Goal: Task Accomplishment & Management: Manage account settings

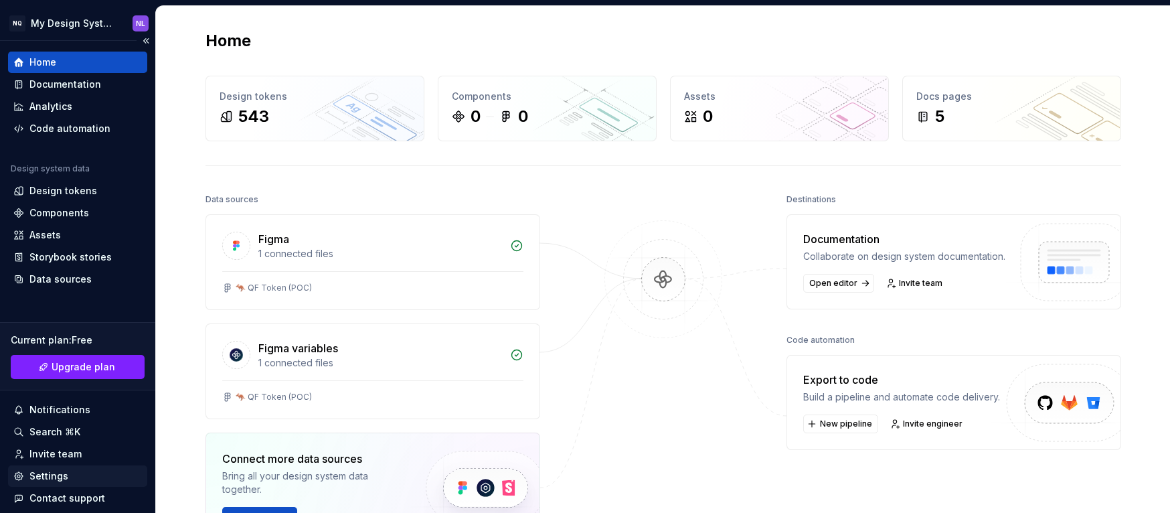
scroll to position [64, 0]
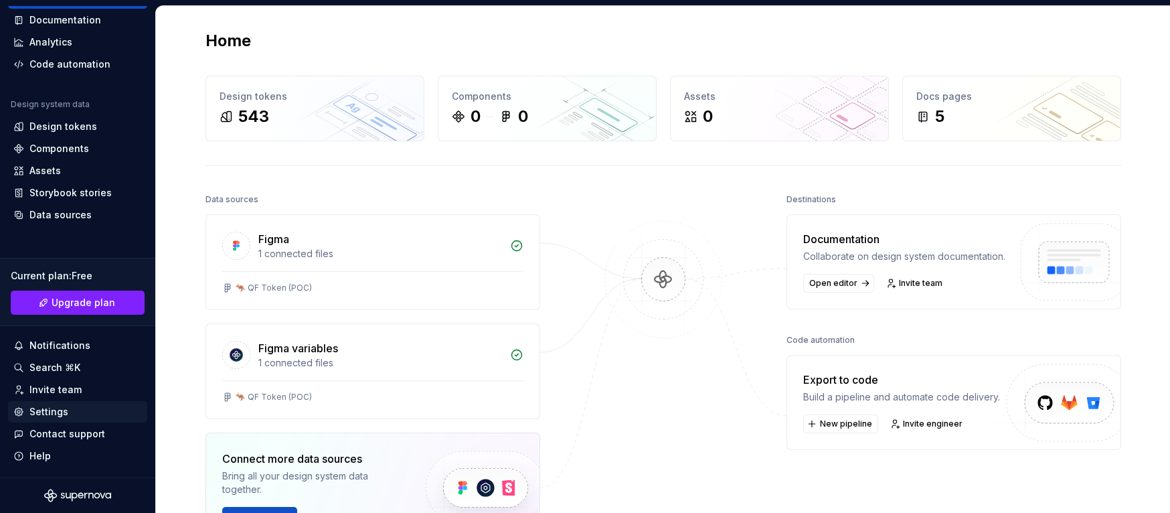
click at [68, 413] on div "Settings" at bounding box center [77, 411] width 129 height 13
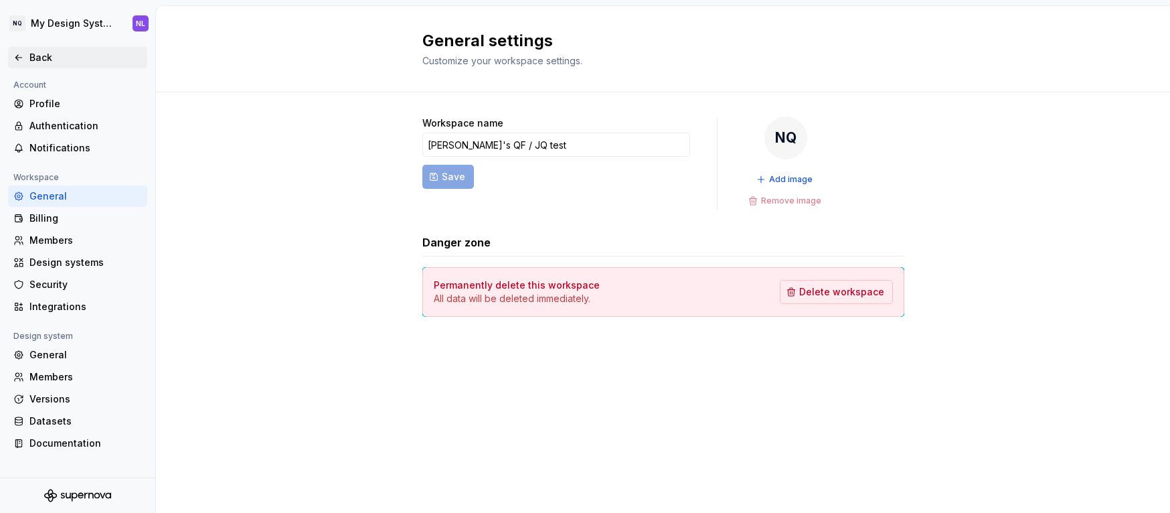
click at [35, 55] on div "Back" at bounding box center [85, 57] width 112 height 13
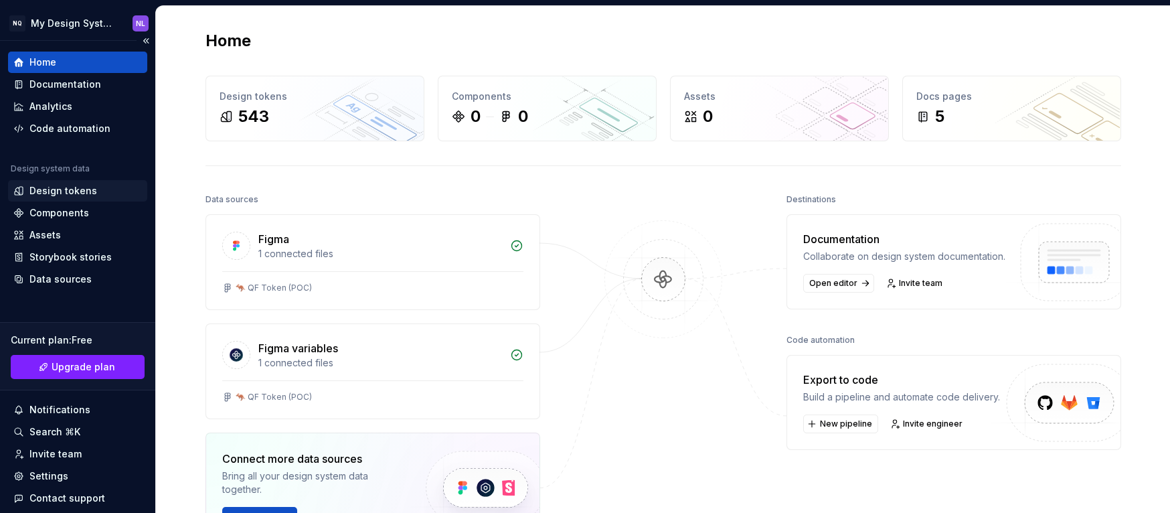
click at [81, 197] on div "Design tokens" at bounding box center [77, 190] width 139 height 21
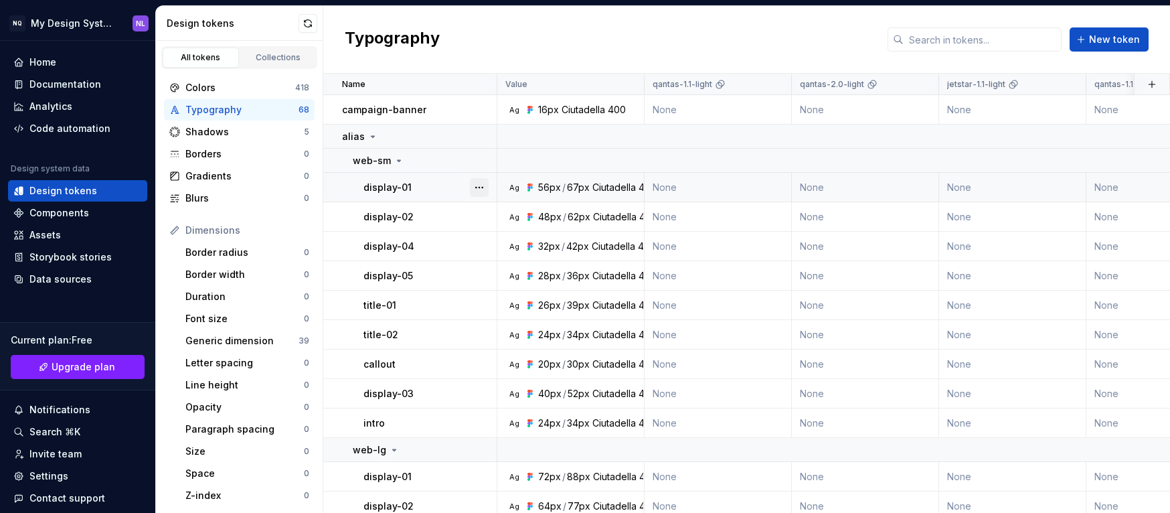
click at [479, 184] on button "button" at bounding box center [479, 187] width 19 height 19
click at [305, 20] on button "button" at bounding box center [308, 23] width 19 height 19
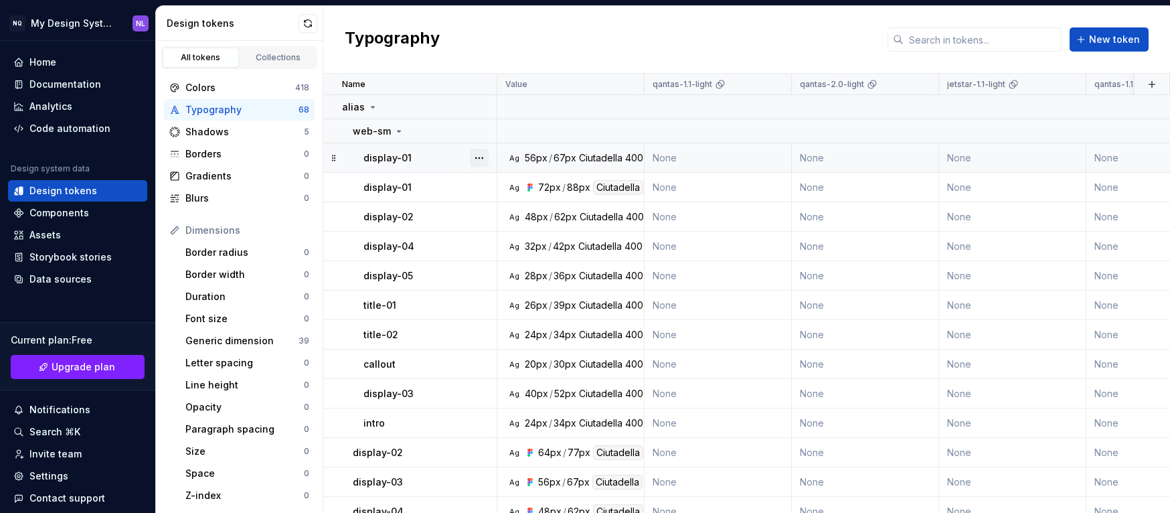
click at [479, 157] on button "button" at bounding box center [479, 158] width 19 height 19
click at [505, 232] on div "Delete token" at bounding box center [538, 232] width 87 height 13
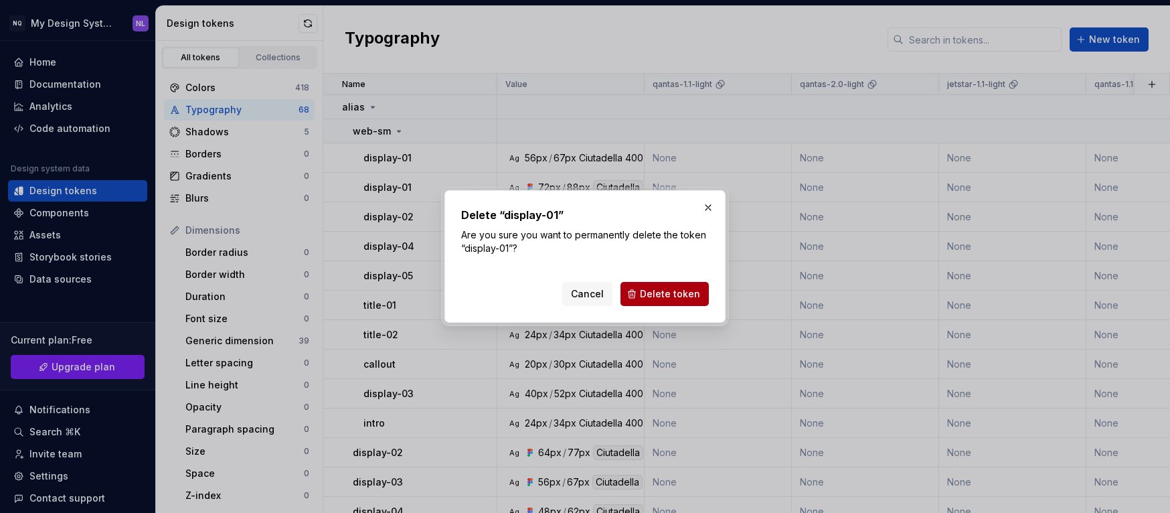
click at [667, 301] on button "Delete token" at bounding box center [664, 294] width 88 height 24
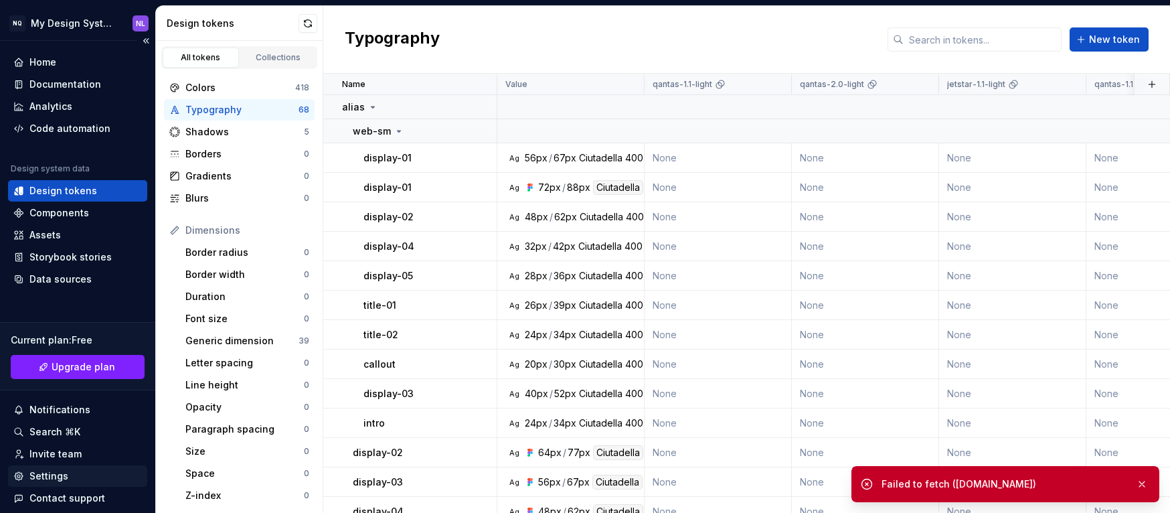
click at [92, 474] on div "Settings" at bounding box center [77, 475] width 129 height 13
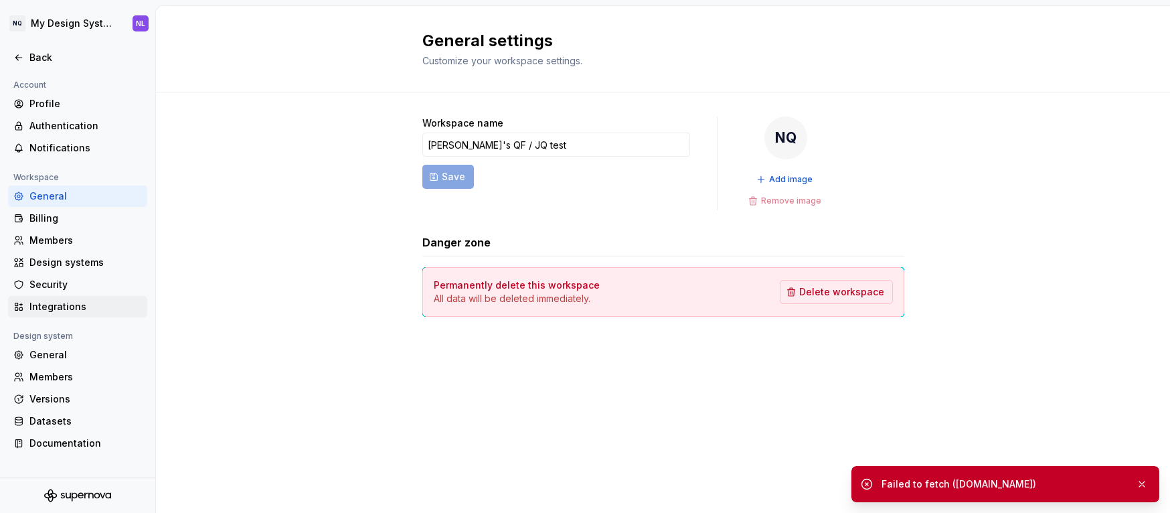
click at [98, 296] on div "Integrations" at bounding box center [77, 306] width 139 height 21
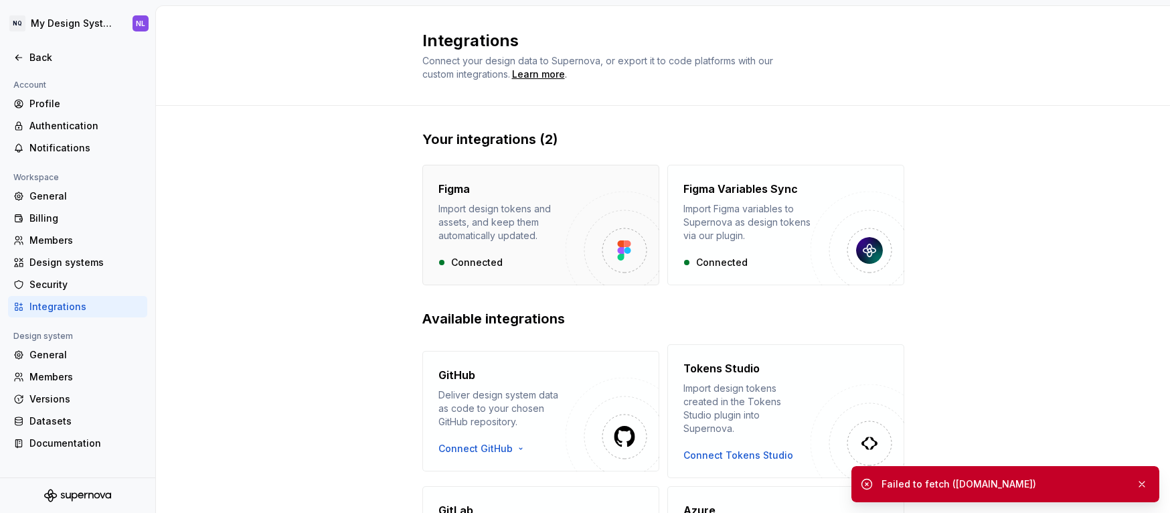
click at [530, 249] on div "Figma Import design tokens and assets, and keep them automatically updated. Con…" at bounding box center [501, 225] width 127 height 88
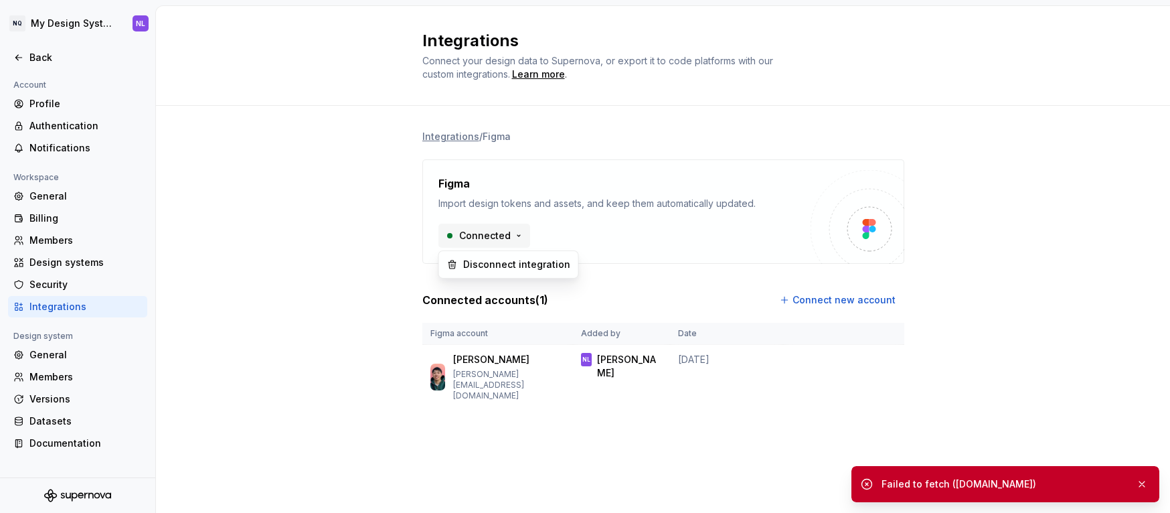
click at [512, 239] on html "NQ My Design System NL Back Account Profile Authentication Notifications Worksp…" at bounding box center [585, 256] width 1170 height 513
click at [520, 267] on div "Disconnect integration" at bounding box center [516, 264] width 107 height 13
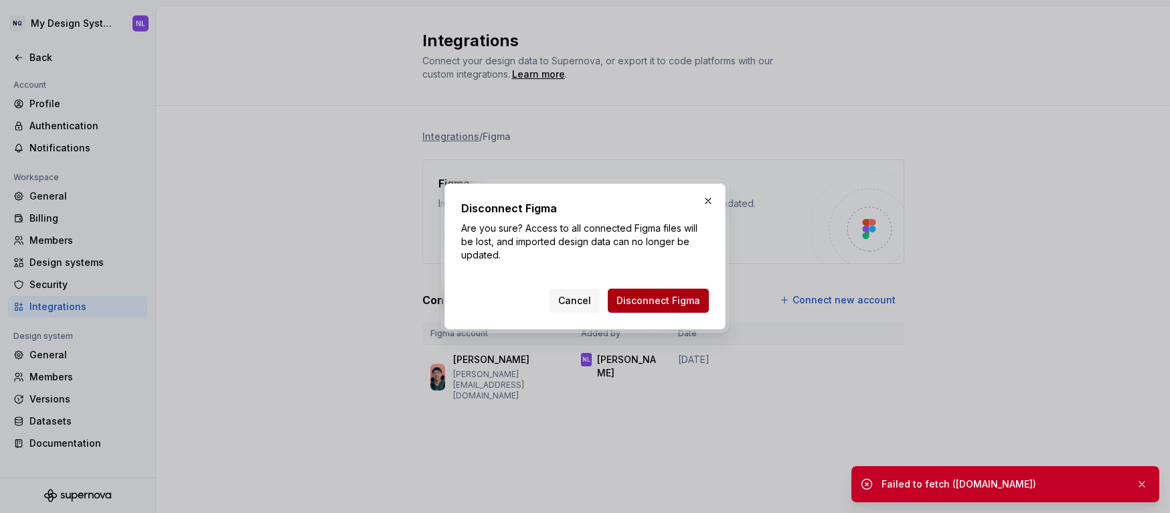
click at [663, 302] on span "Disconnect Figma" at bounding box center [658, 300] width 84 height 13
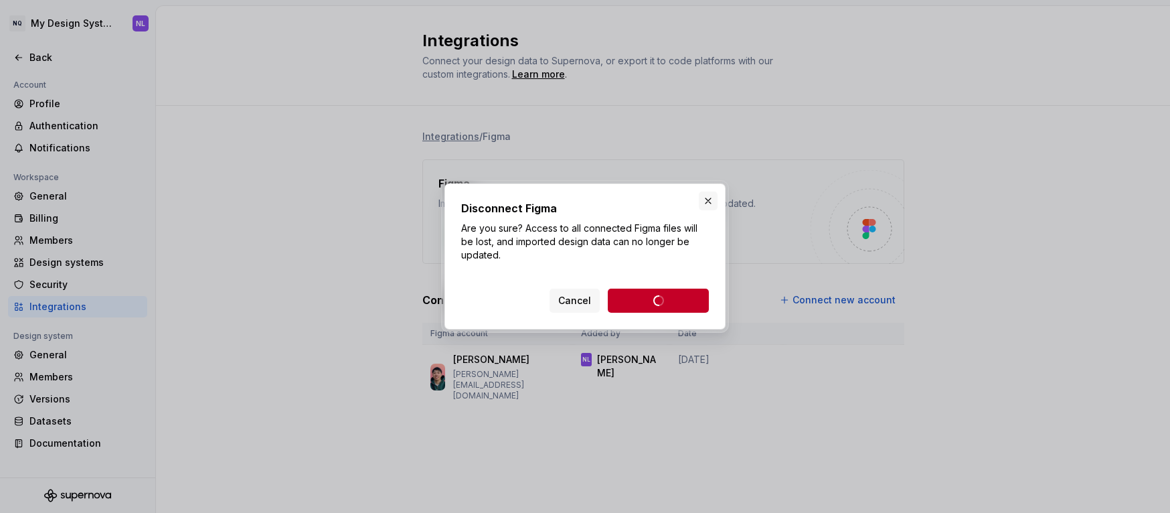
click at [709, 201] on button "button" at bounding box center [708, 200] width 19 height 19
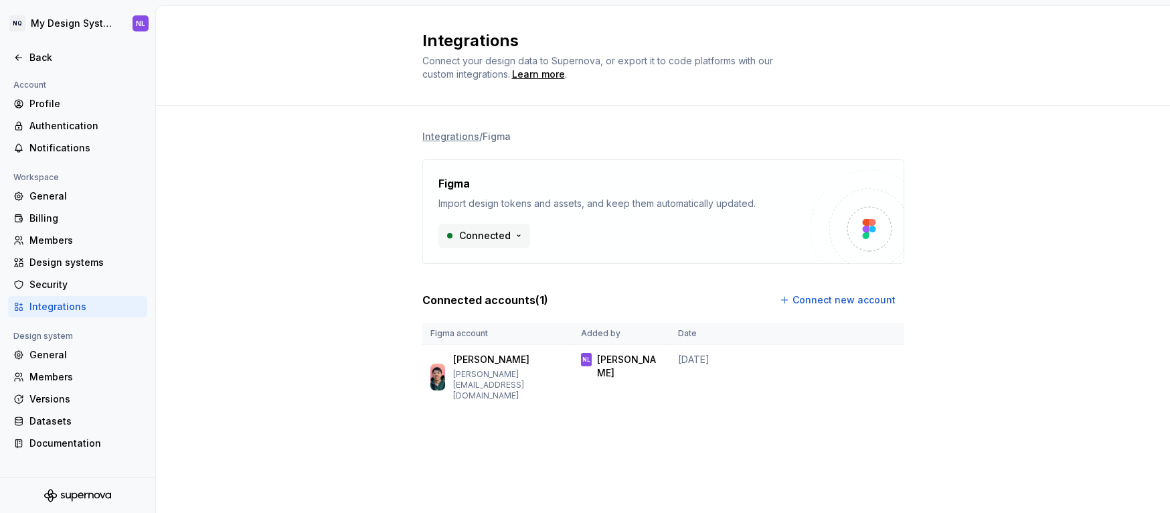
click at [512, 238] on html "NQ My Design System NL Back Account Profile Authentication Notifications Worksp…" at bounding box center [585, 256] width 1170 height 513
click at [509, 266] on div "Disconnect integration" at bounding box center [516, 264] width 107 height 13
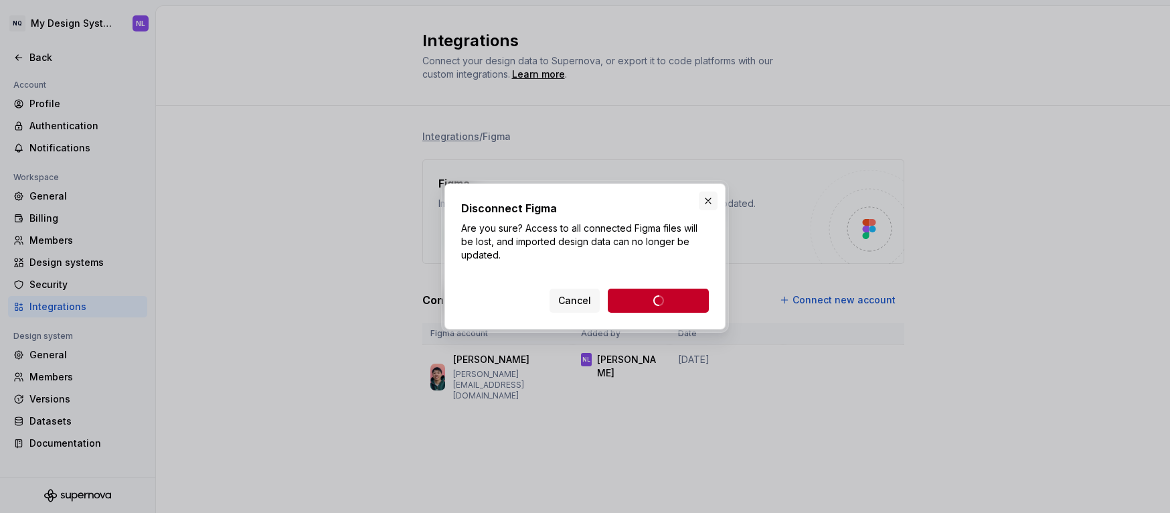
click at [707, 205] on button "button" at bounding box center [708, 200] width 19 height 19
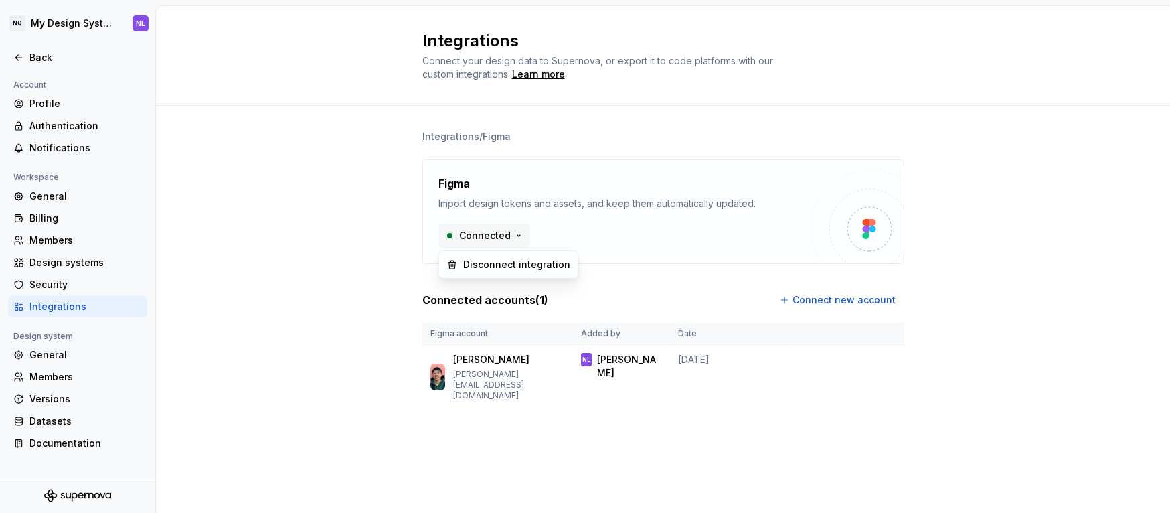
click at [511, 230] on html "NQ My Design System NL Back Account Profile Authentication Notifications Worksp…" at bounding box center [585, 256] width 1170 height 513
click at [518, 260] on div "Disconnect integration" at bounding box center [516, 264] width 107 height 13
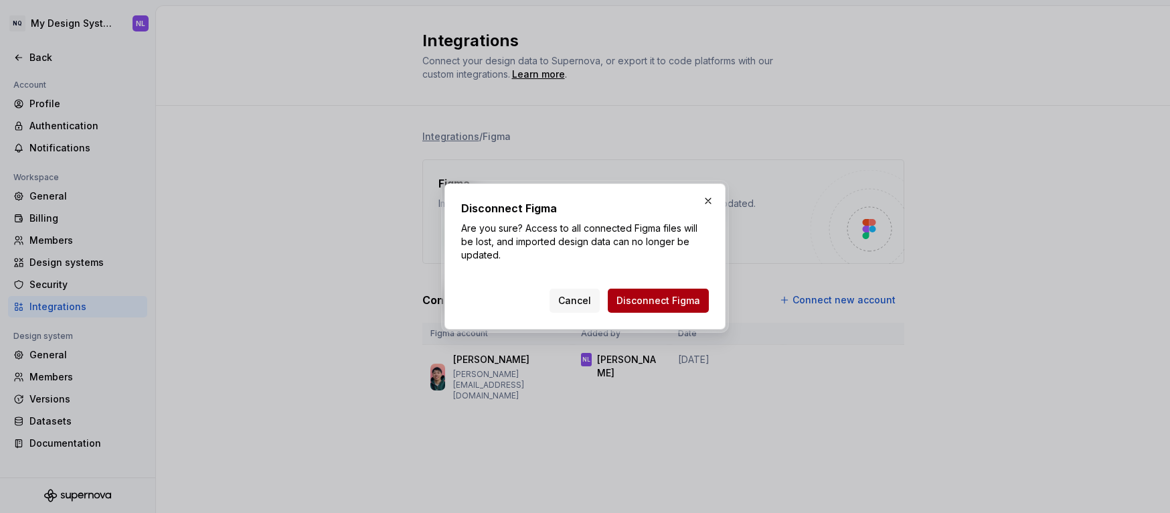
click at [659, 298] on span "Disconnect Figma" at bounding box center [658, 300] width 84 height 13
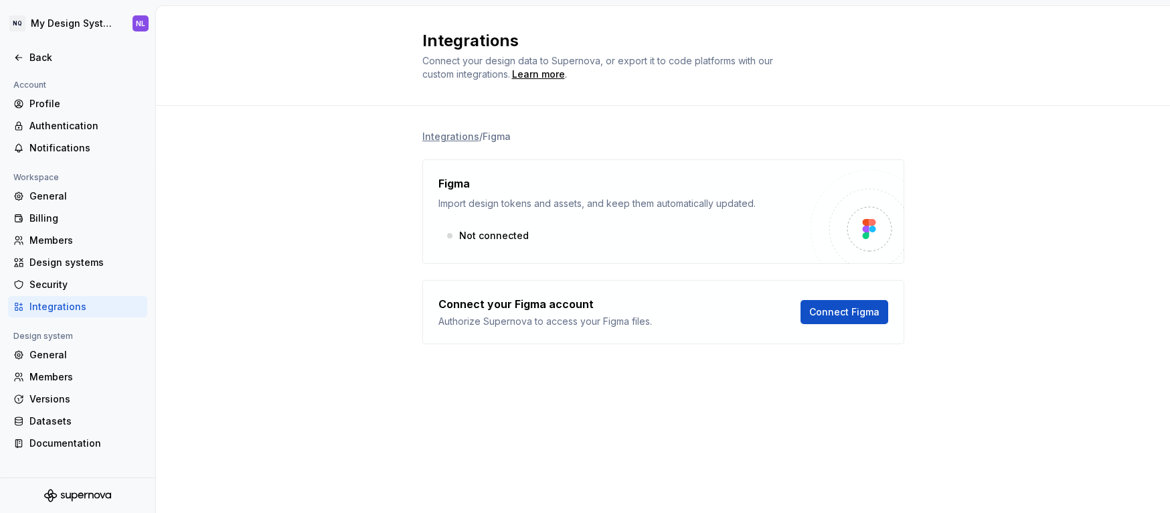
click at [377, 264] on div "Integrations / Figma Figma Import design tokens and assets, and keep them autom…" at bounding box center [663, 250] width 1014 height 289
click at [499, 234] on div "Not connected" at bounding box center [624, 236] width 372 height 24
click at [685, 228] on div "Not connected" at bounding box center [624, 236] width 372 height 24
click at [833, 306] on span "Connect Figma" at bounding box center [844, 311] width 70 height 13
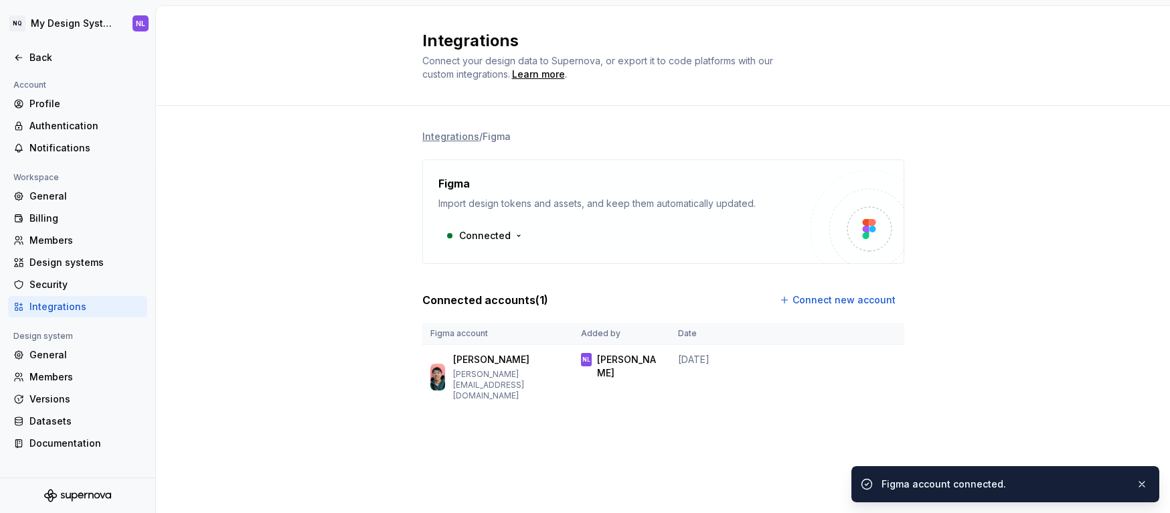
click at [308, 240] on div "Integrations / Figma Figma Import design tokens and assets, and keep them autom…" at bounding box center [663, 283] width 1014 height 354
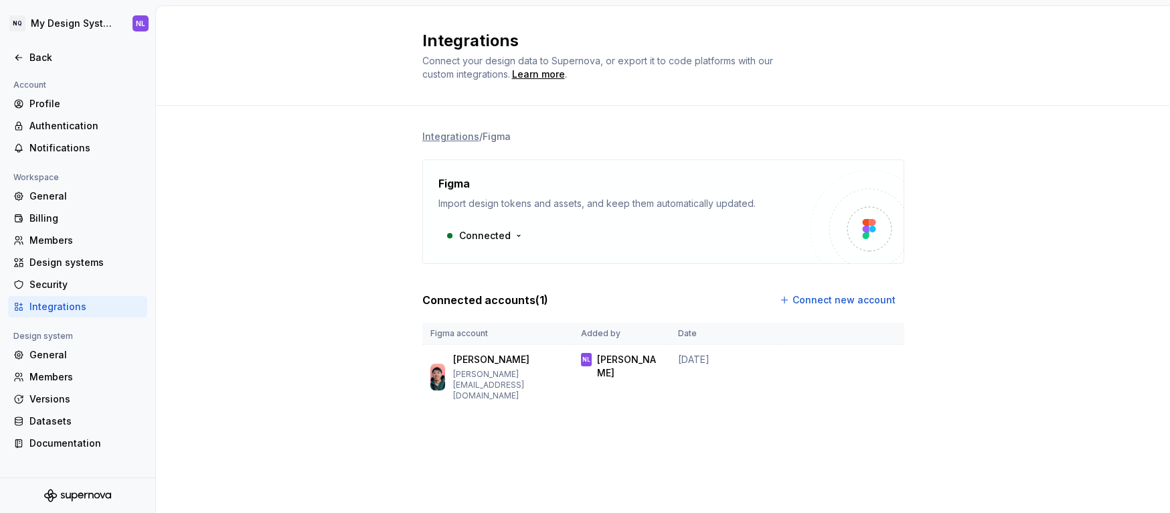
click at [308, 240] on div "Integrations / Figma Figma Import design tokens and assets, and keep them autom…" at bounding box center [663, 283] width 1014 height 354
click at [29, 55] on div "Back" at bounding box center [85, 57] width 112 height 13
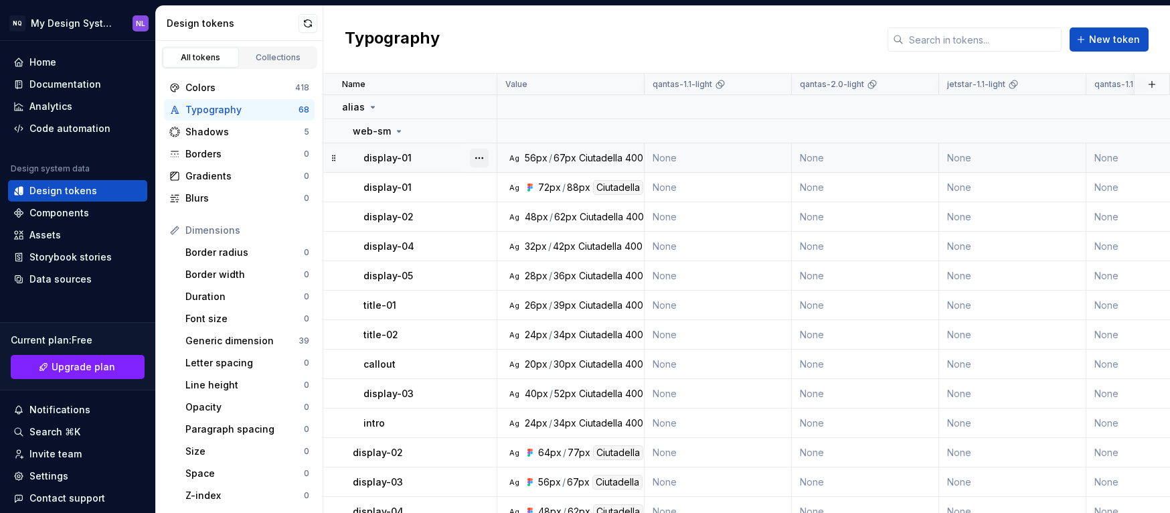
click at [484, 157] on button "button" at bounding box center [479, 158] width 19 height 19
click at [515, 232] on div "Delete token" at bounding box center [538, 232] width 87 height 13
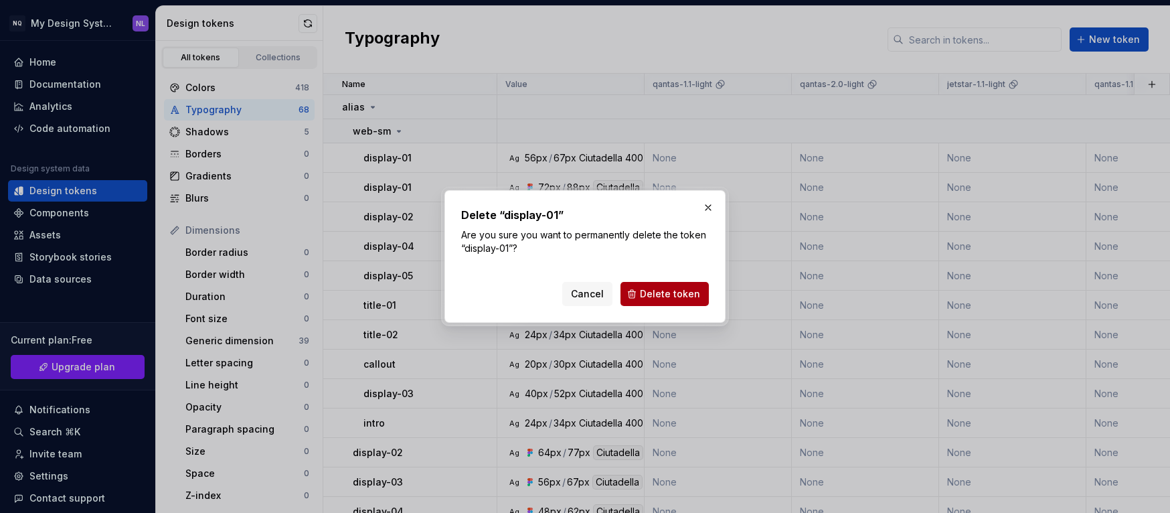
click at [675, 292] on span "Delete token" at bounding box center [670, 293] width 60 height 13
click at [703, 208] on button "button" at bounding box center [708, 207] width 19 height 19
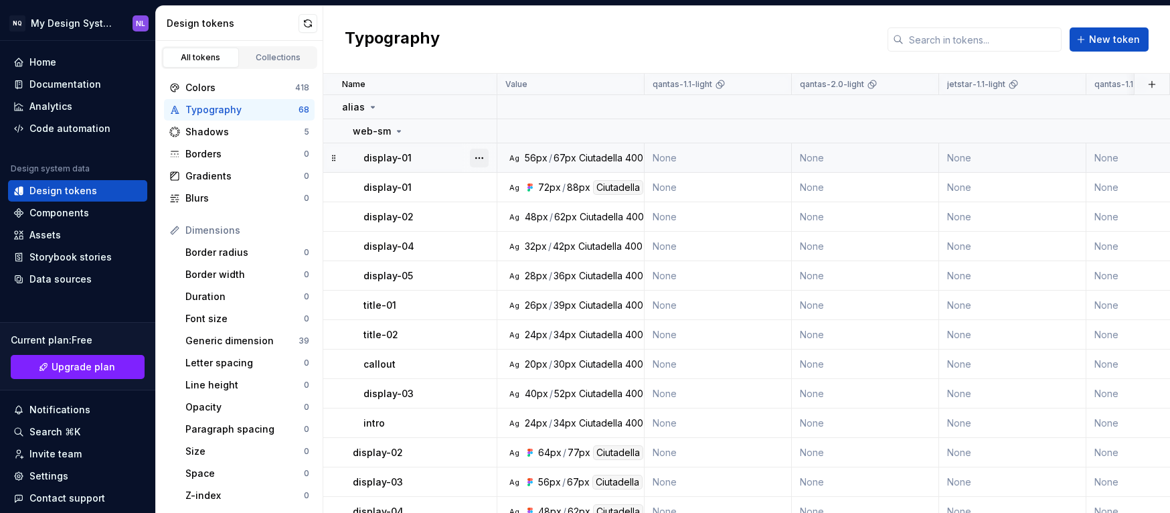
click at [481, 159] on button "button" at bounding box center [479, 158] width 19 height 19
click at [515, 230] on div "Delete token" at bounding box center [538, 232] width 87 height 13
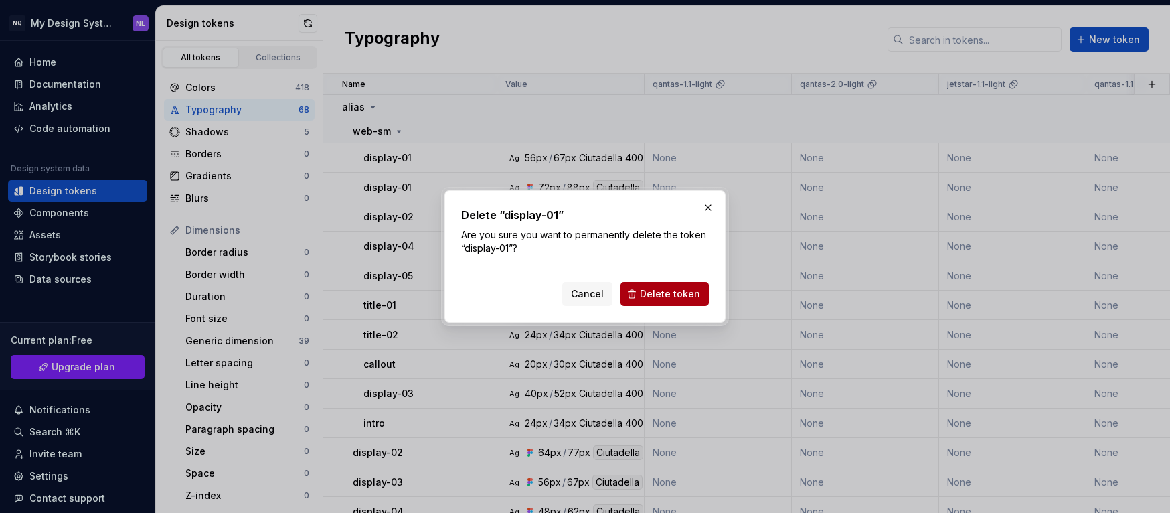
click at [653, 287] on span "Delete token" at bounding box center [670, 293] width 60 height 13
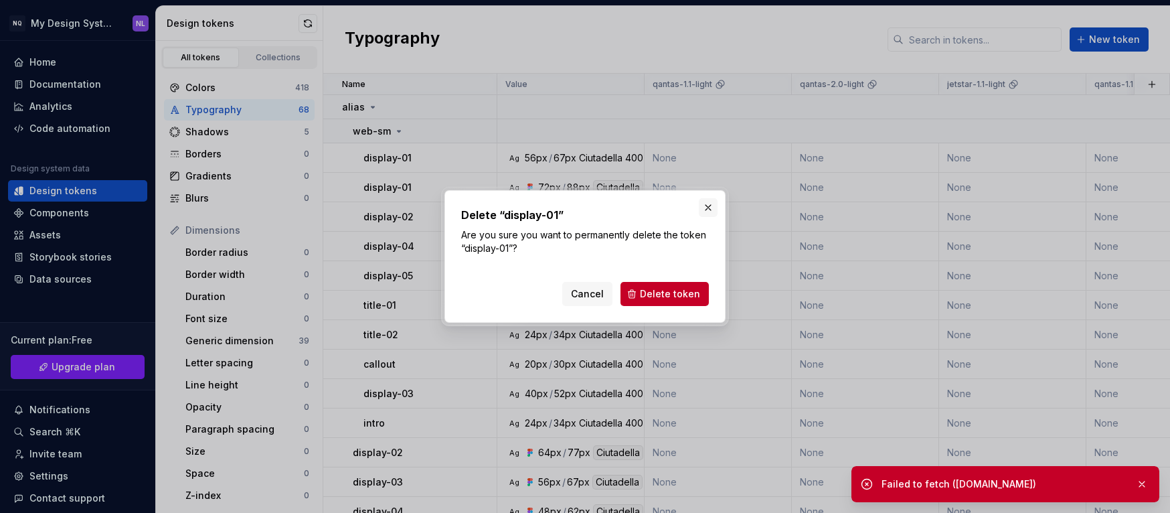
click at [707, 209] on button "button" at bounding box center [708, 207] width 19 height 19
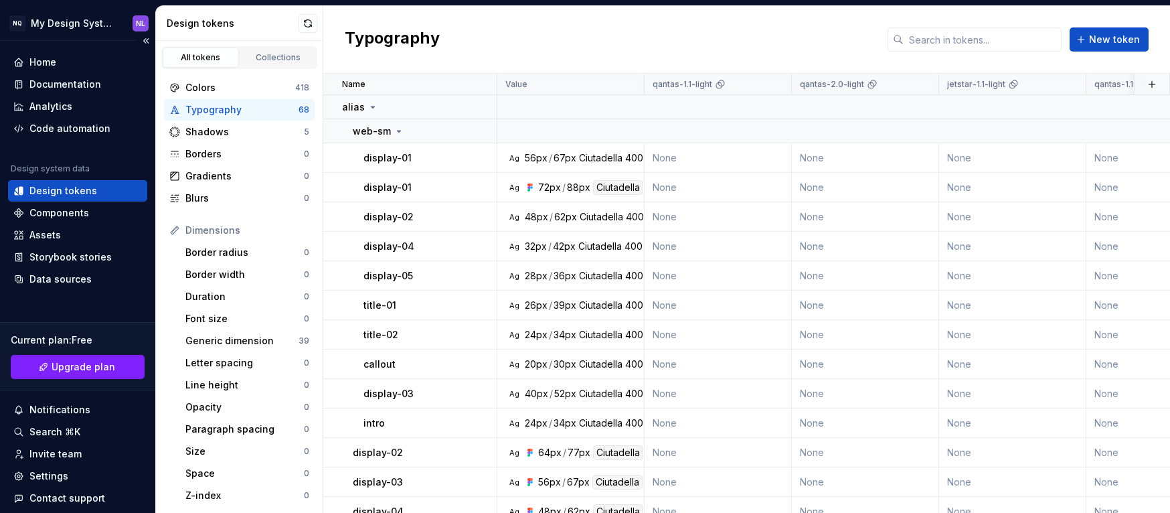
click at [48, 192] on div "Design tokens" at bounding box center [63, 190] width 68 height 13
click at [104, 17] on html "NQ My Design System NL Home Documentation Analytics Code automation Design syst…" at bounding box center [585, 256] width 1170 height 513
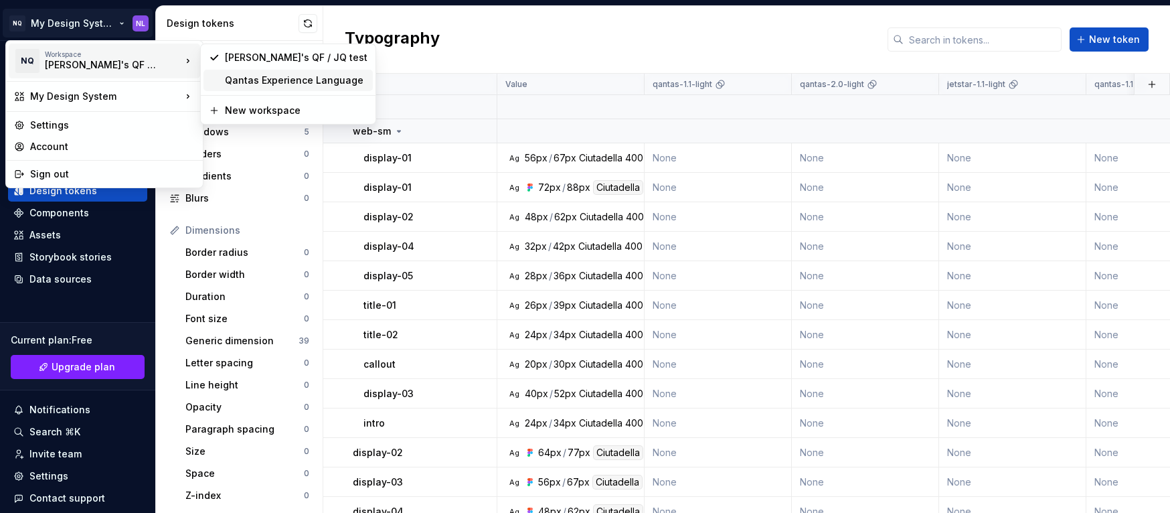
click at [264, 80] on div "Qantas Experience Language" at bounding box center [296, 80] width 143 height 13
